Goal: Information Seeking & Learning: Find specific fact

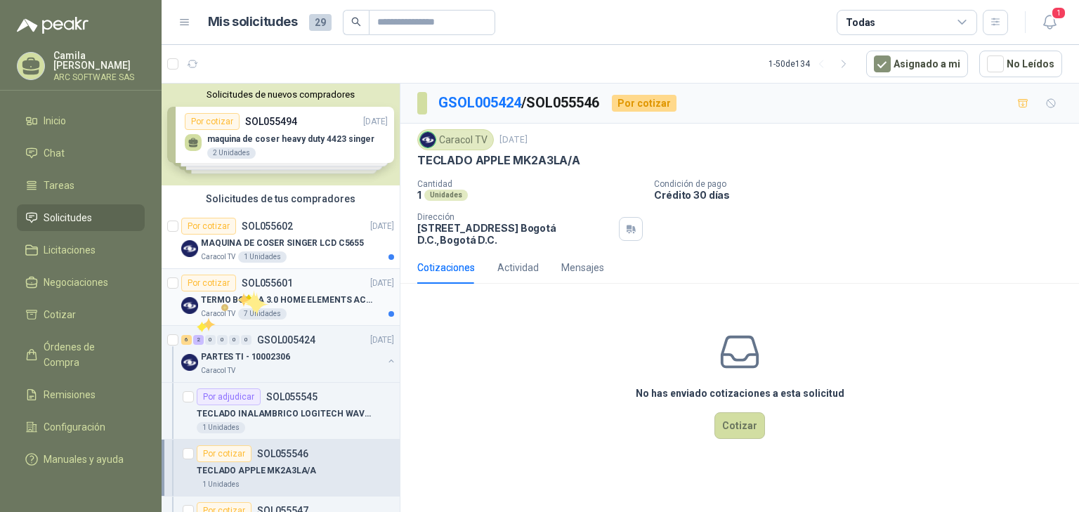
click at [246, 295] on p "TERMO BOMBA 3.0 HOME ELEMENTS ACERO INOX" at bounding box center [288, 300] width 175 height 13
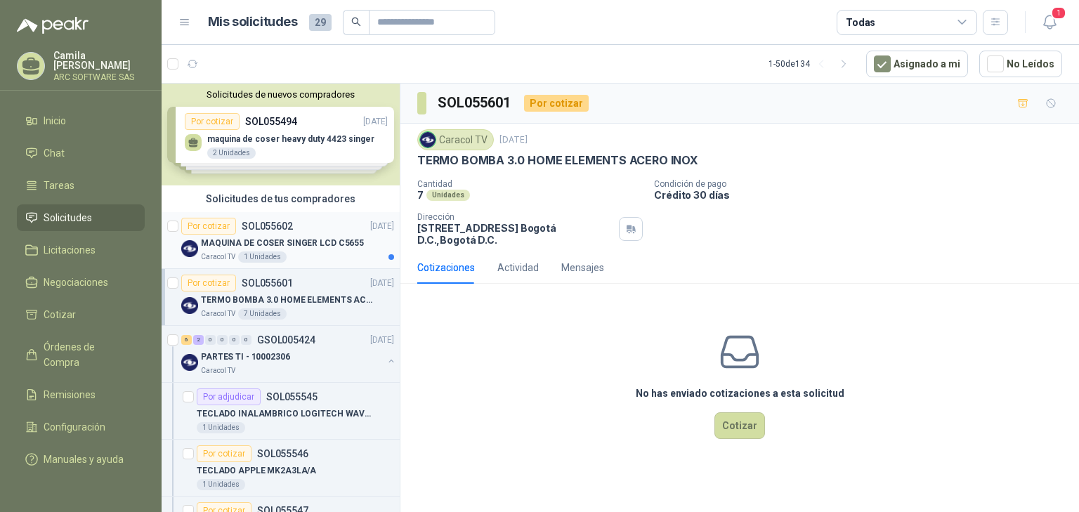
click at [305, 237] on p "MAQUINA DE COSER SINGER LCD C5655" at bounding box center [282, 243] width 163 height 13
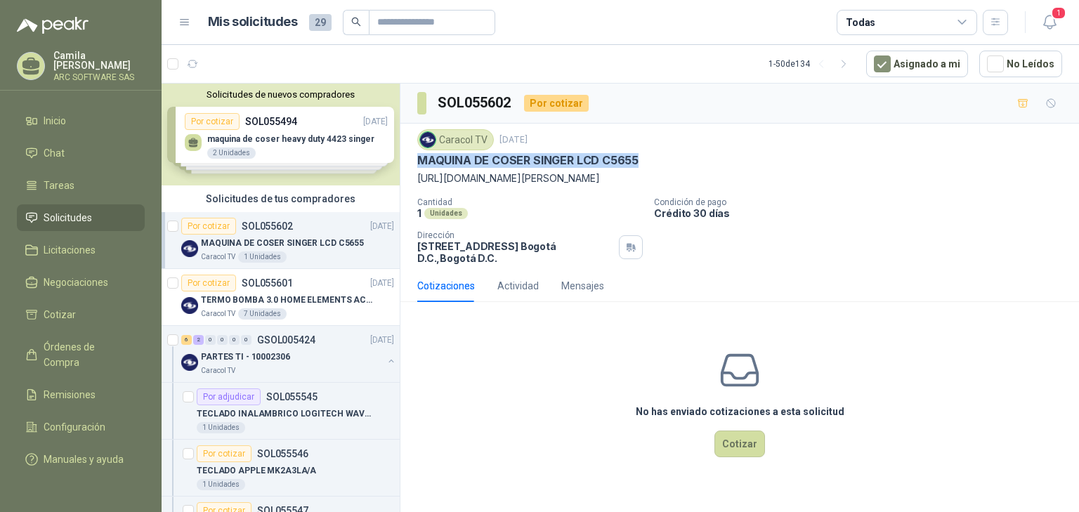
drag, startPoint x: 648, startPoint y: 155, endPoint x: 405, endPoint y: 162, distance: 243.2
click at [405, 162] on div "Caracol TV [DATE] MAQUINA DE COSER SINGER LCD C5655 [URL][DOMAIN_NAME][PERSON_N…" at bounding box center [739, 197] width 679 height 146
copy p "MAQUINA DE COSER SINGER LCD C5655"
click at [565, 177] on p "[URL][DOMAIN_NAME][PERSON_NAME]" at bounding box center [739, 178] width 645 height 15
drag, startPoint x: 914, startPoint y: 180, endPoint x: 416, endPoint y: 180, distance: 498.0
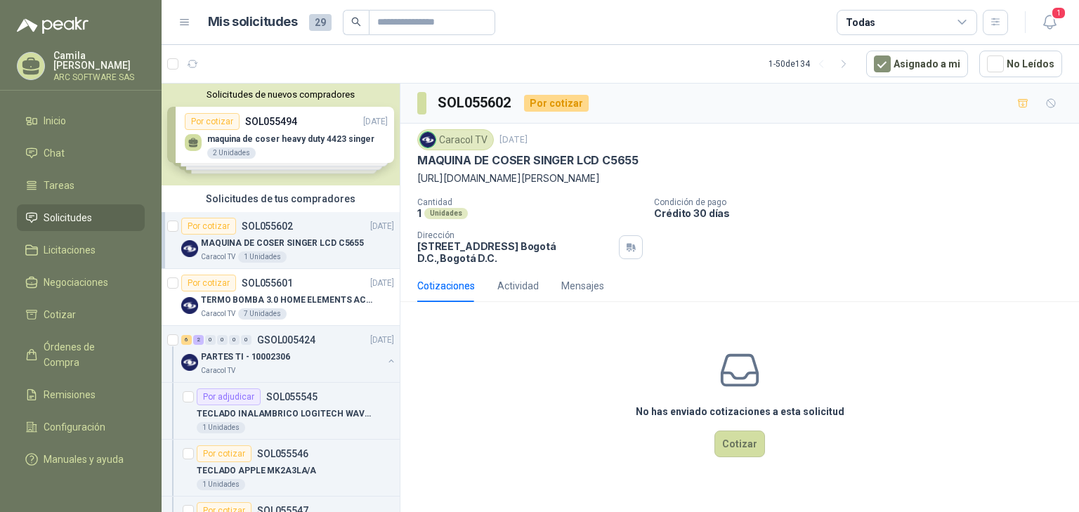
click at [416, 180] on div "Caracol TV [DATE] MAQUINA DE COSER SINGER LCD C5655 [URL][DOMAIN_NAME][PERSON_N…" at bounding box center [739, 197] width 679 height 146
copy p "[URL][DOMAIN_NAME][PERSON_NAME]"
click at [287, 284] on p "SOL055601" at bounding box center [267, 283] width 51 height 10
